Goal: Check status

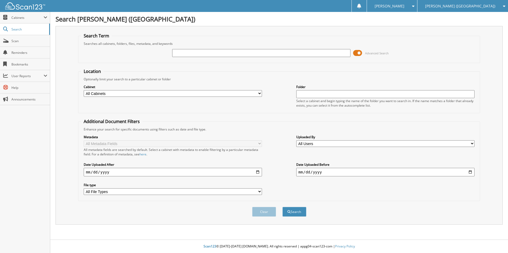
click at [471, 3] on div "[PERSON_NAME] ([GEOGRAPHIC_DATA])" at bounding box center [462, 6] width 85 height 12
click at [464, 17] on link "[PERSON_NAME] Somerset Hyundai" at bounding box center [462, 16] width 91 height 9
type input "KZ285722"
click at [282, 207] on button "Search" at bounding box center [294, 212] width 24 height 10
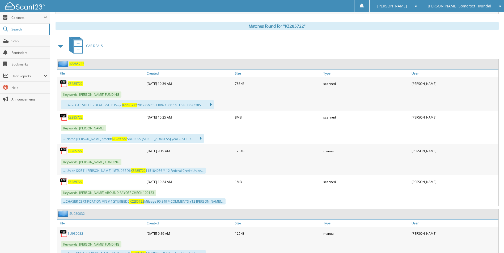
scroll to position [232, 0]
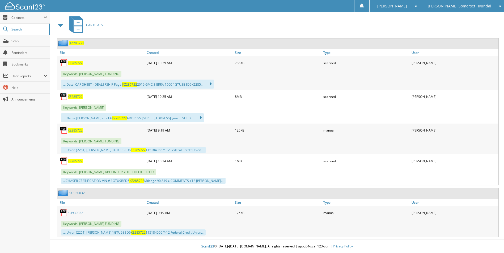
click at [78, 98] on span "KZ285722" at bounding box center [75, 97] width 15 height 5
